Goal: Information Seeking & Learning: Learn about a topic

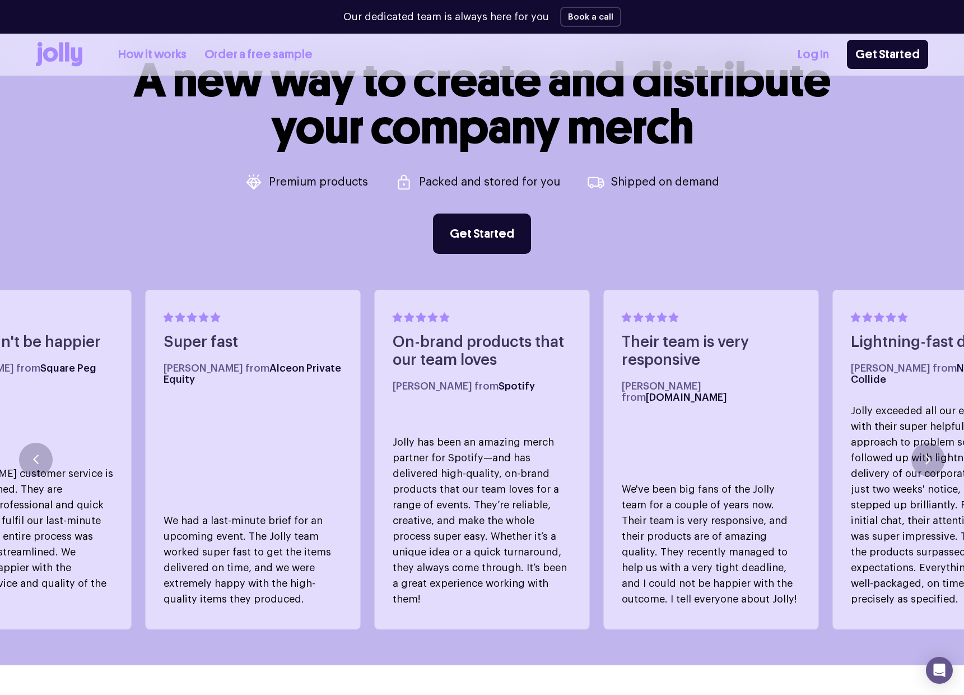
scroll to position [498, 0]
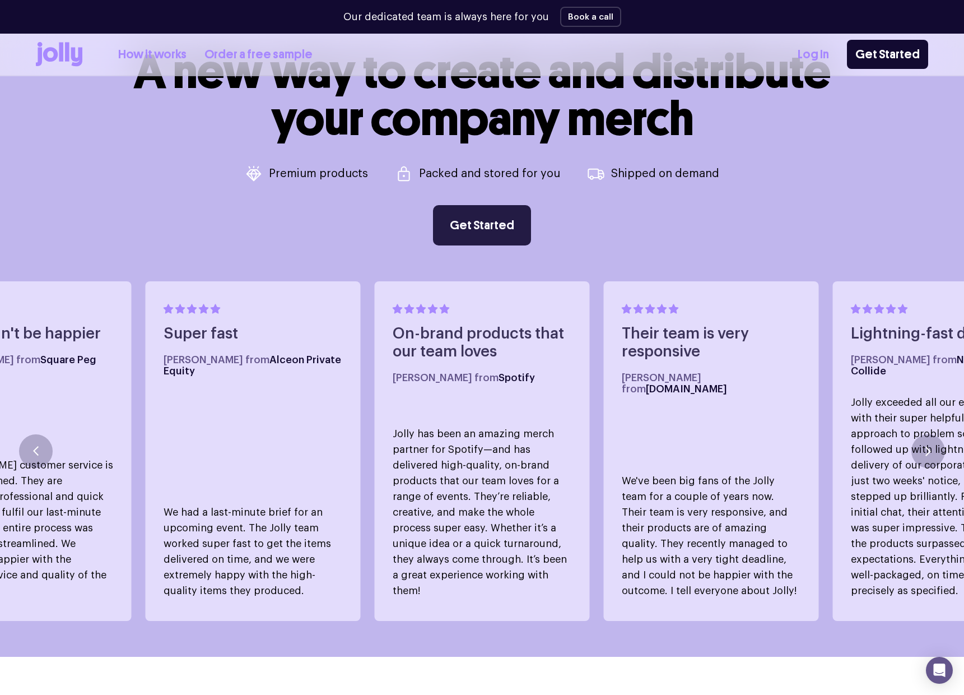
click at [466, 211] on link "Get Started" at bounding box center [482, 225] width 98 height 40
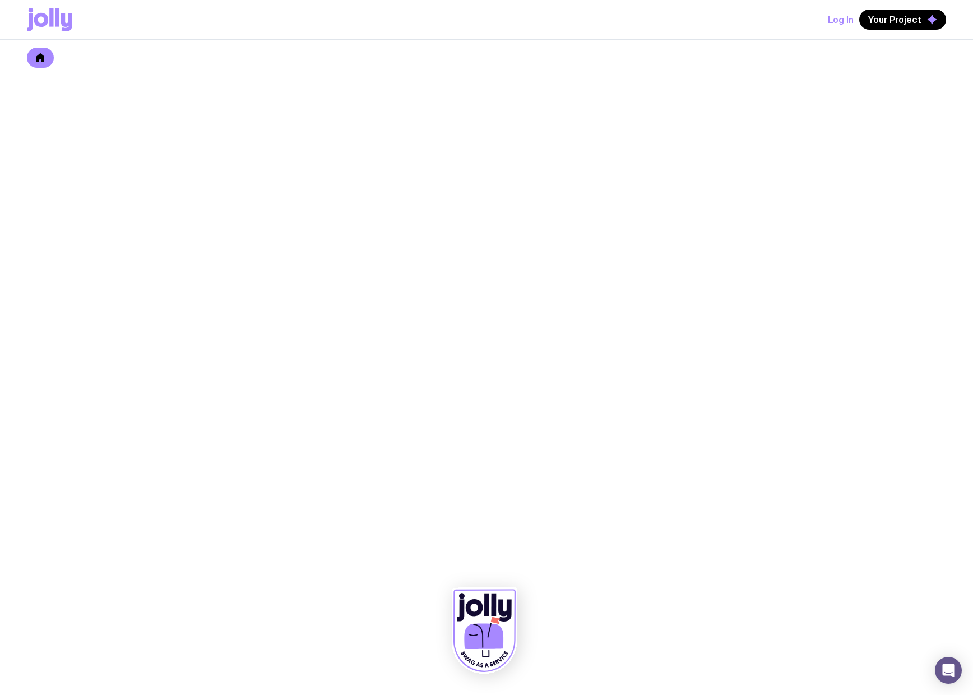
click at [52, 48] on div at bounding box center [486, 58] width 973 height 36
click at [44, 53] on link at bounding box center [40, 58] width 27 height 20
click at [51, 26] on icon at bounding box center [51, 17] width 4 height 18
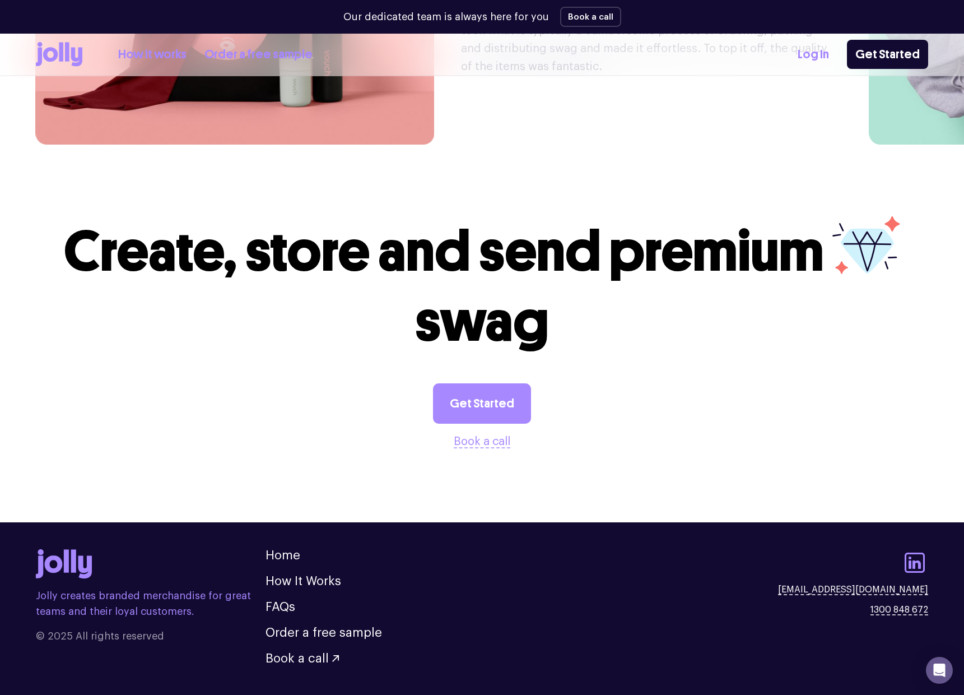
scroll to position [2946, 0]
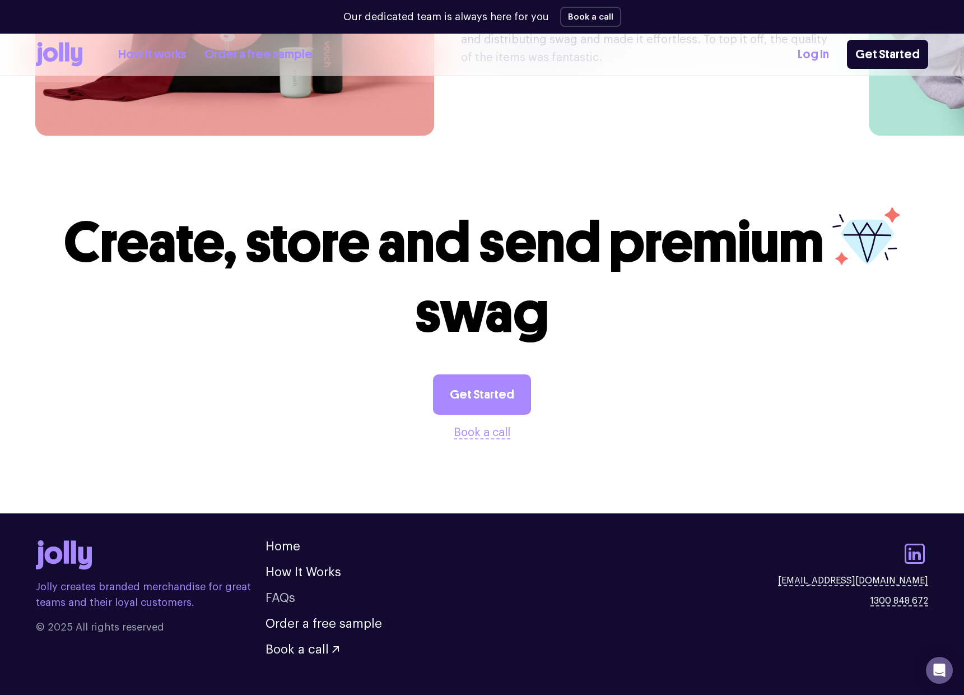
click at [280, 592] on link "FAQs" at bounding box center [281, 598] width 30 height 12
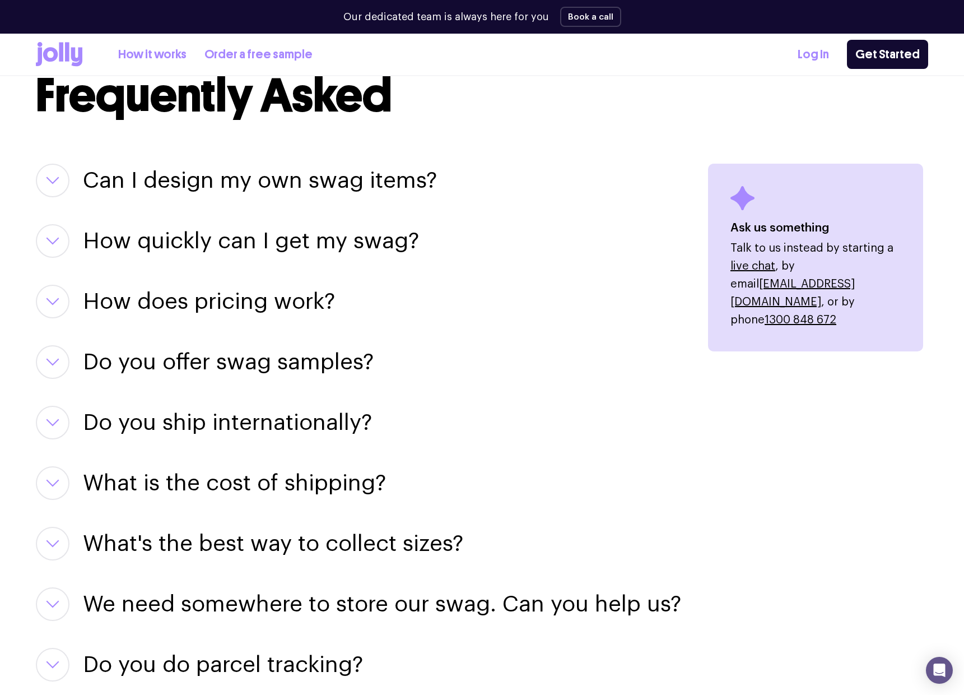
scroll to position [1362, 0]
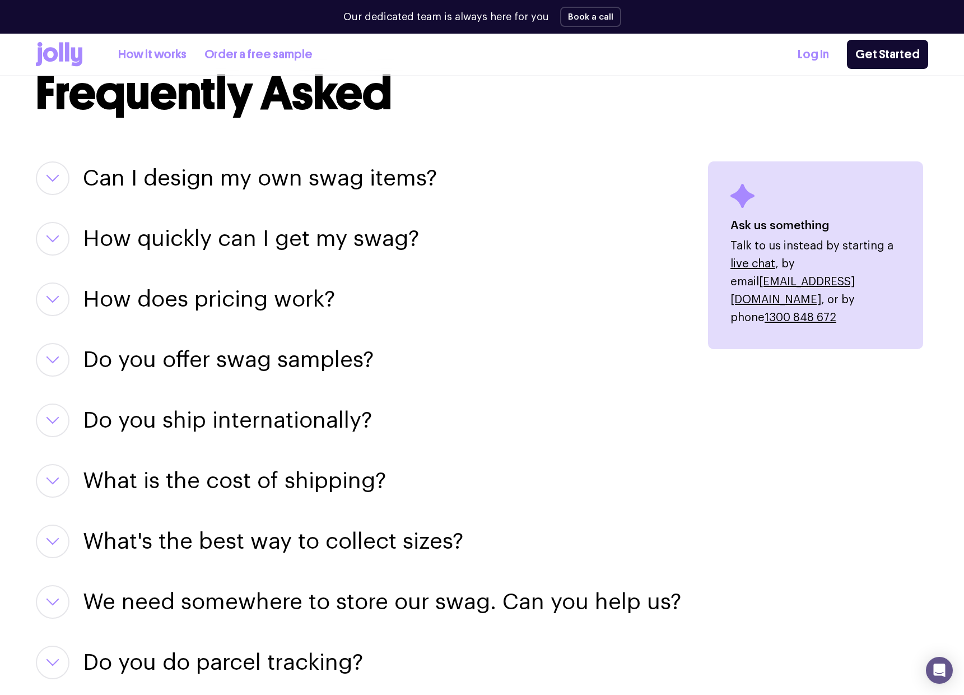
click at [54, 472] on button "button" at bounding box center [53, 481] width 34 height 34
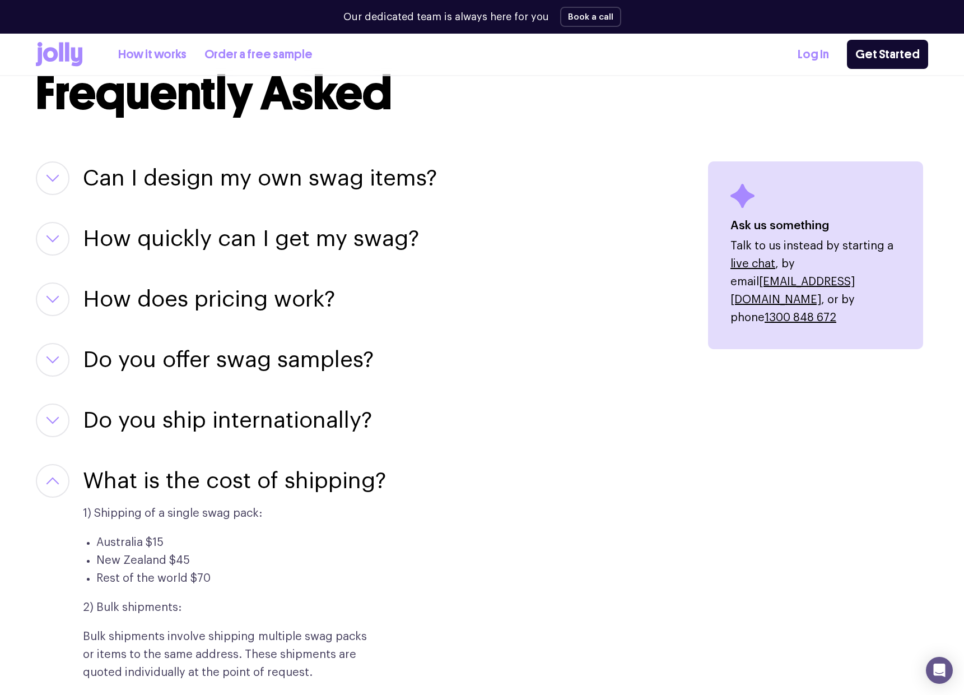
click at [54, 472] on button "button" at bounding box center [53, 481] width 34 height 34
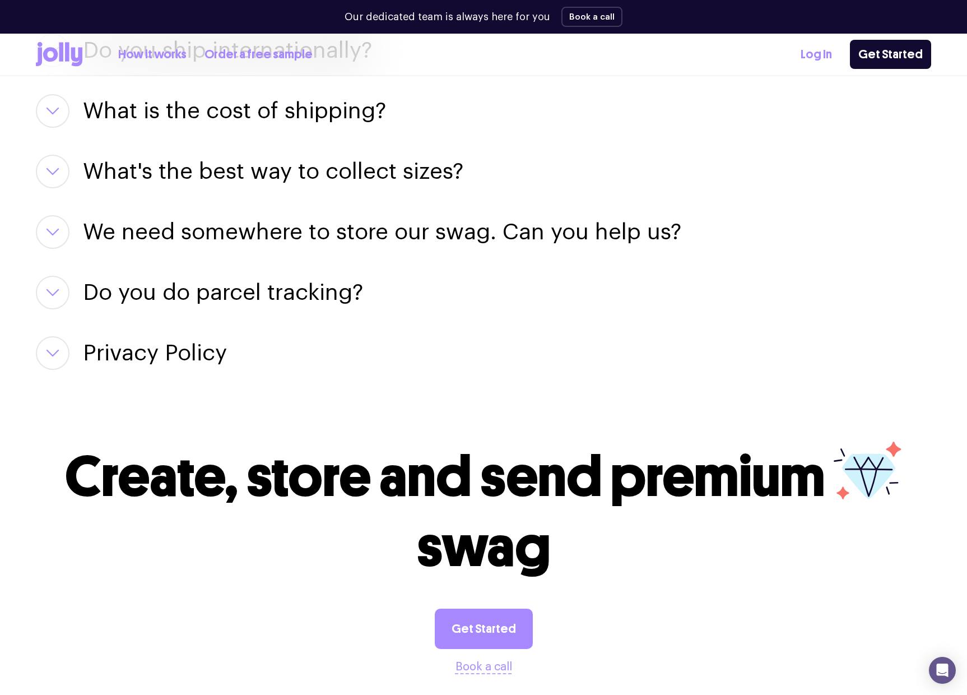
scroll to position [1814, 0]
